Goal: Communication & Community: Share content

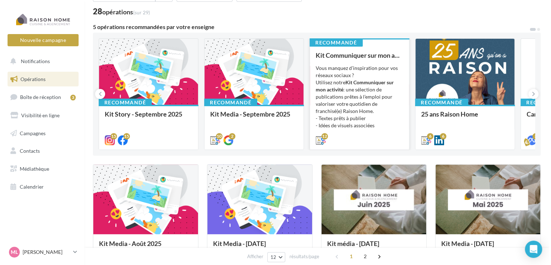
scroll to position [36, 0]
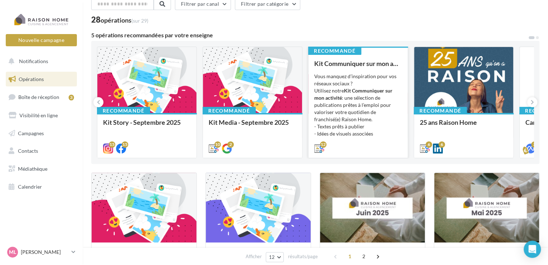
click at [367, 92] on strong "Kit Communiquer sur mon activité" at bounding box center [353, 94] width 78 height 13
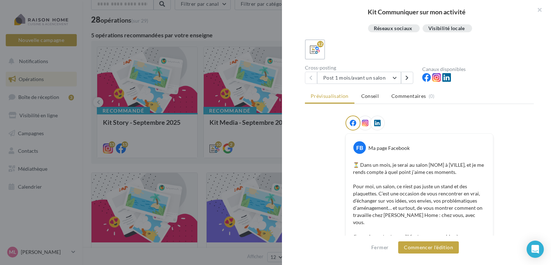
scroll to position [144, 0]
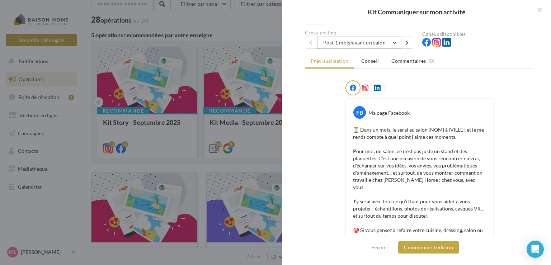
click at [397, 40] on button "Post 1 mois/avant un salon" at bounding box center [359, 43] width 84 height 12
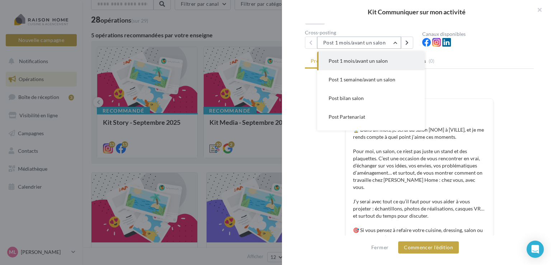
click at [397, 40] on button "Post 1 mois/avant un salon" at bounding box center [359, 43] width 84 height 12
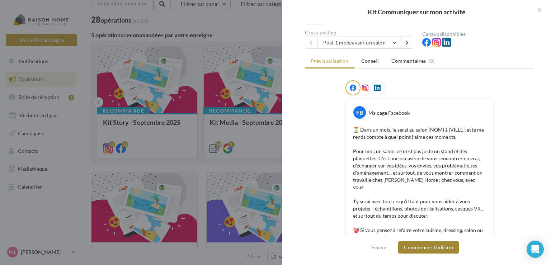
click at [438, 248] on button "Commencer l'édition" at bounding box center [429, 248] width 61 height 12
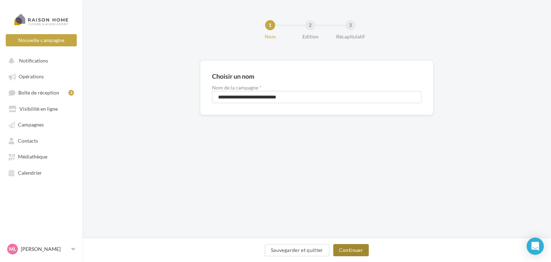
click at [355, 250] on button "Continuer" at bounding box center [352, 250] width 36 height 12
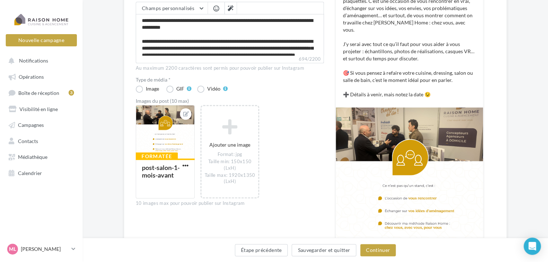
scroll to position [180, 0]
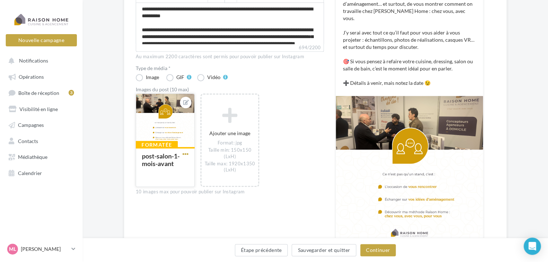
click at [185, 154] on span "button" at bounding box center [185, 154] width 6 height 6
click at [200, 166] on button "Remplacer l'image" at bounding box center [219, 168] width 76 height 19
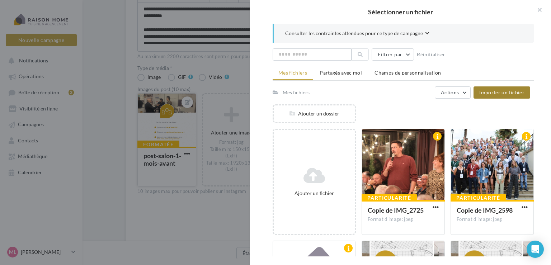
click at [501, 92] on span "Importer un fichier" at bounding box center [502, 92] width 45 height 6
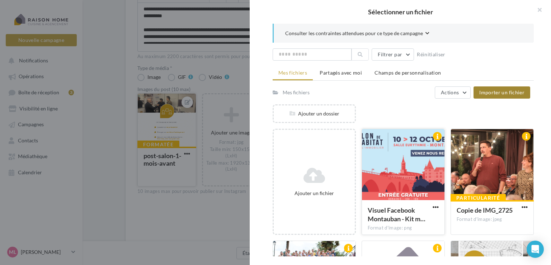
click at [397, 162] on div at bounding box center [403, 165] width 83 height 72
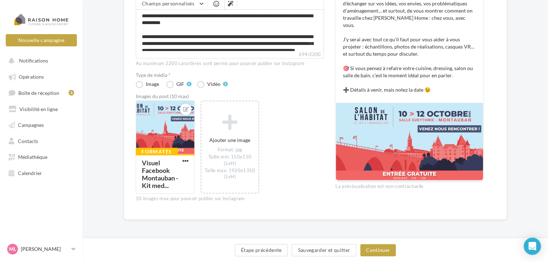
scroll to position [172, 0]
click at [269, 248] on button "Étape précédente" at bounding box center [261, 250] width 53 height 12
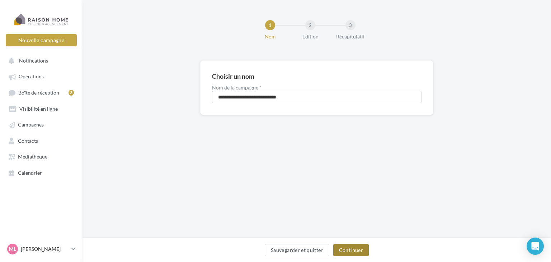
click at [355, 251] on button "Continuer" at bounding box center [352, 250] width 36 height 12
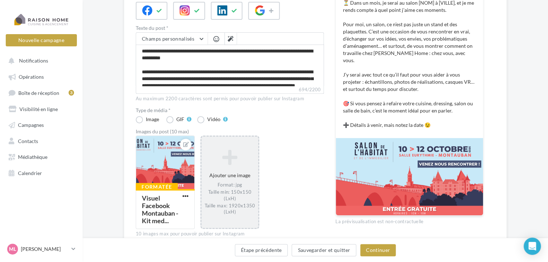
scroll to position [172, 0]
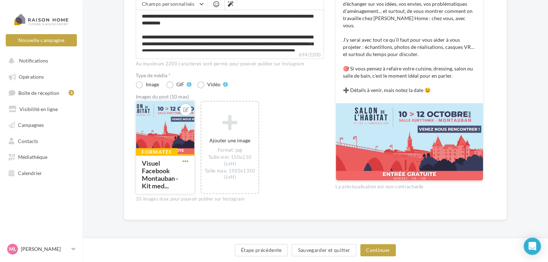
click at [187, 162] on span "button" at bounding box center [185, 161] width 6 height 6
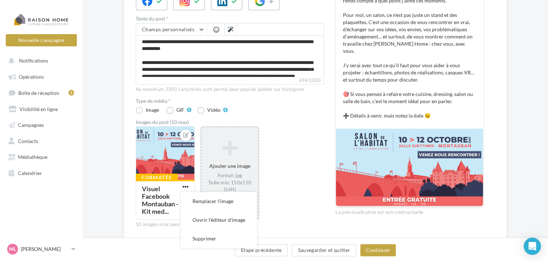
scroll to position [65, 0]
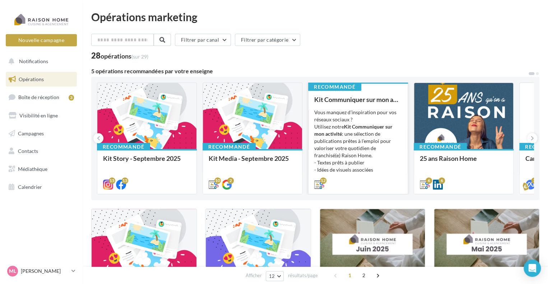
click at [376, 120] on div "Vous manquez d’inspiration pour vos réseaux sociaux ? Utilisez notre Kit Commun…" at bounding box center [358, 145] width 88 height 72
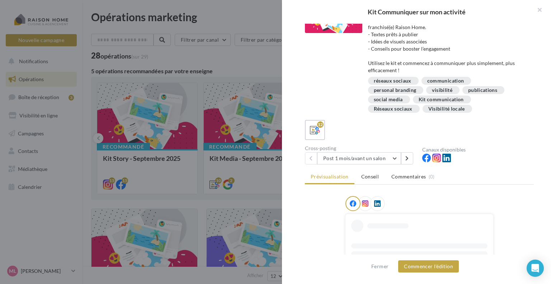
scroll to position [36, 0]
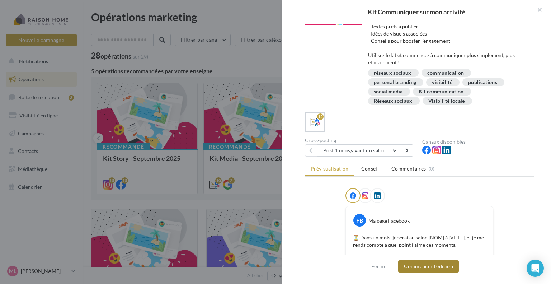
click at [433, 266] on button "Commencer l'édition" at bounding box center [429, 266] width 61 height 12
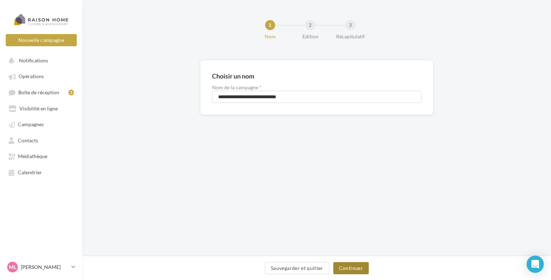
click at [361, 267] on button "Continuer" at bounding box center [352, 268] width 36 height 12
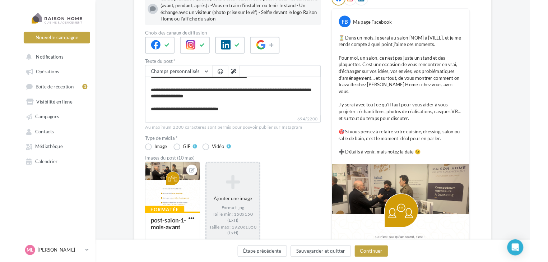
scroll to position [144, 0]
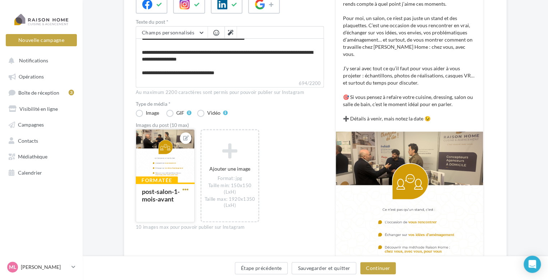
click at [187, 190] on span "button" at bounding box center [185, 190] width 6 height 6
click at [209, 225] on button "Ouvrir l'éditeur d'image" at bounding box center [219, 223] width 76 height 19
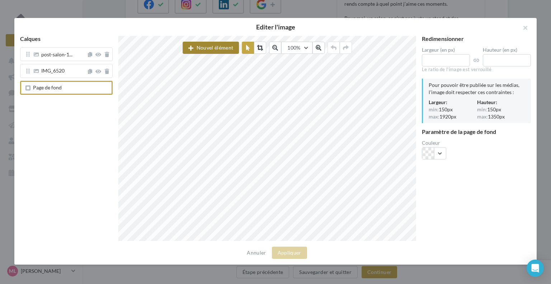
click at [200, 46] on button "Nouvel élément" at bounding box center [211, 48] width 56 height 12
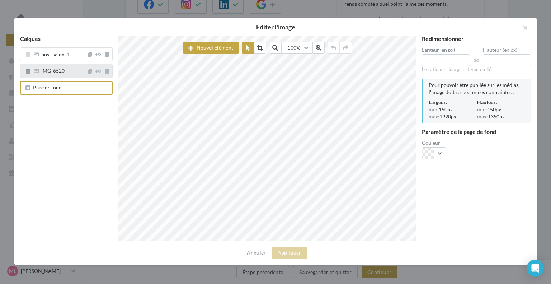
click at [59, 73] on span "IMG_6520" at bounding box center [52, 70] width 23 height 6
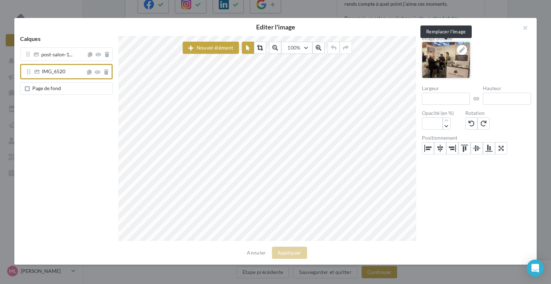
click at [462, 47] on icon at bounding box center [463, 50] width 6 height 6
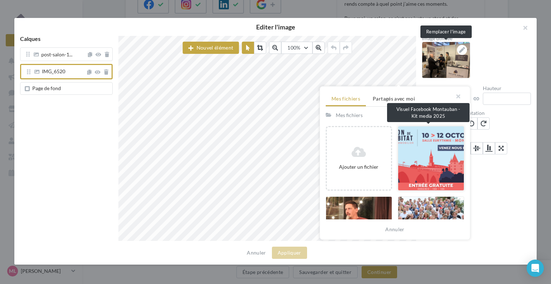
click at [428, 159] on div at bounding box center [431, 158] width 66 height 65
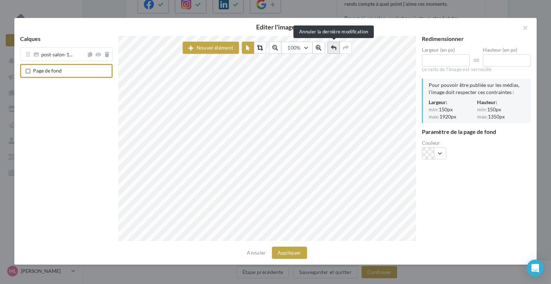
click at [333, 45] on icon at bounding box center [334, 48] width 6 height 6
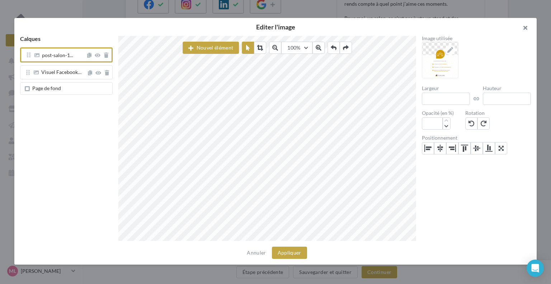
click at [528, 26] on button "button" at bounding box center [522, 29] width 29 height 22
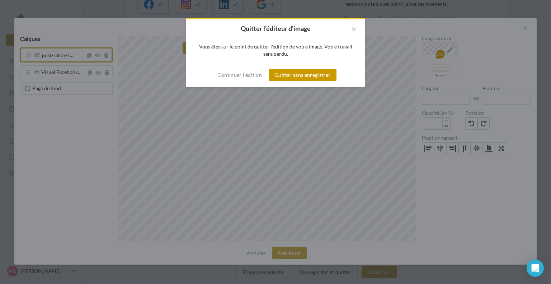
click at [284, 76] on button "Quitter sans enregistrer" at bounding box center [302, 75] width 67 height 12
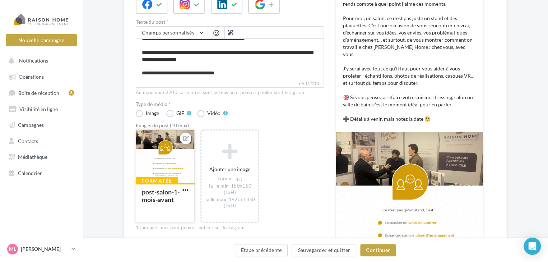
click at [283, 117] on div "Conseils du gestionnaire sur l'édition du post Cross-posting Guide pratique : Q…" at bounding box center [230, 118] width 188 height 354
click at [186, 190] on span "button" at bounding box center [185, 190] width 6 height 6
click at [195, 204] on button "Remplacer l'image" at bounding box center [219, 204] width 76 height 19
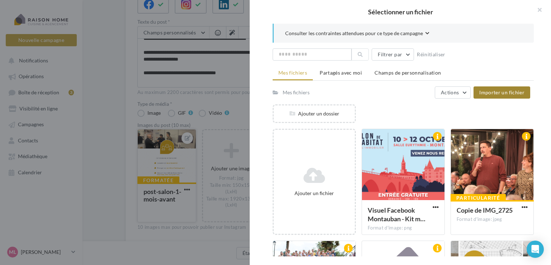
click at [505, 91] on span "Importer un fichier" at bounding box center [502, 92] width 45 height 6
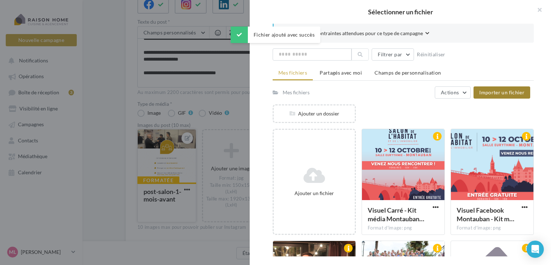
click at [392, 98] on div "Mes fichiers Actions Importer un fichier" at bounding box center [402, 93] width 258 height 12
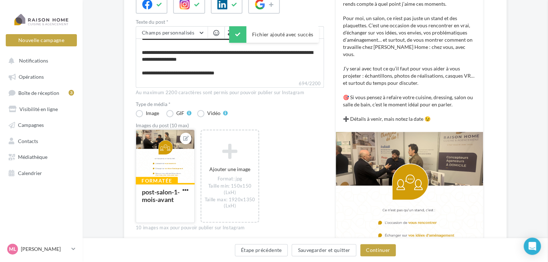
click at [183, 188] on span "button" at bounding box center [185, 190] width 6 height 6
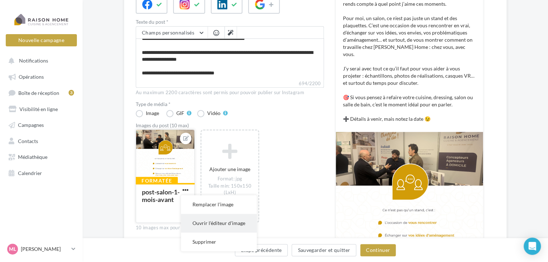
click at [203, 225] on button "Ouvrir l'éditeur d'image" at bounding box center [219, 223] width 76 height 19
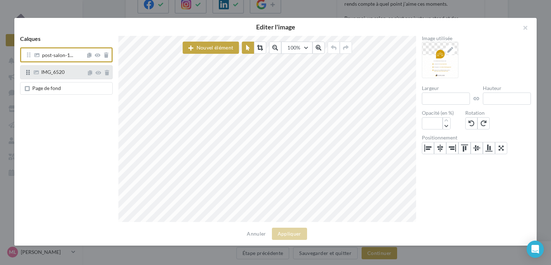
click at [66, 71] on span "IMG_6520" at bounding box center [59, 73] width 54 height 6
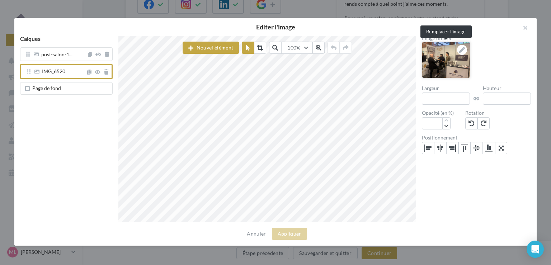
click at [462, 48] on icon at bounding box center [463, 50] width 6 height 6
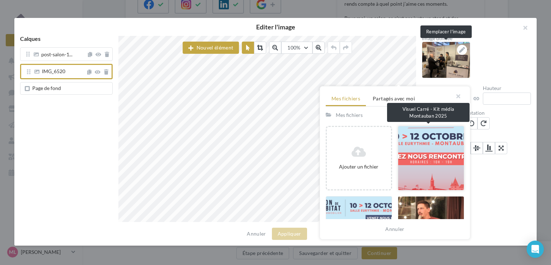
click at [415, 156] on div at bounding box center [431, 158] width 66 height 65
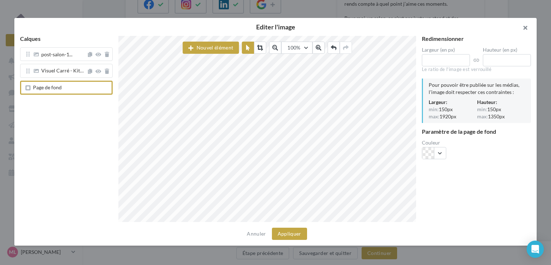
click at [528, 27] on button "button" at bounding box center [522, 29] width 29 height 22
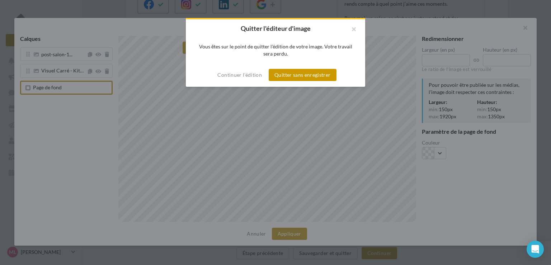
click at [315, 76] on button "Quitter sans enregistrer" at bounding box center [302, 75] width 67 height 12
